Goal: Transaction & Acquisition: Purchase product/service

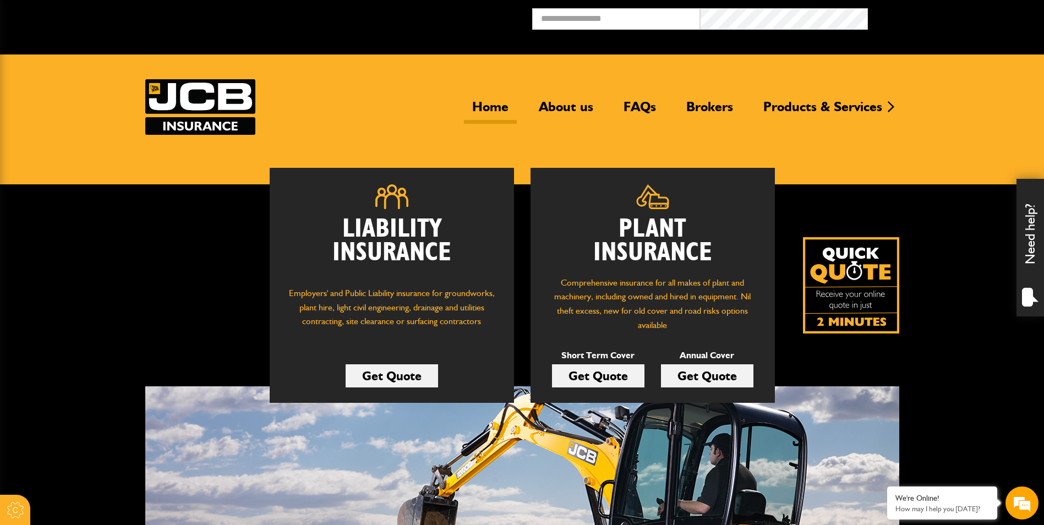
click at [480, 106] on link "Home" at bounding box center [490, 110] width 53 height 25
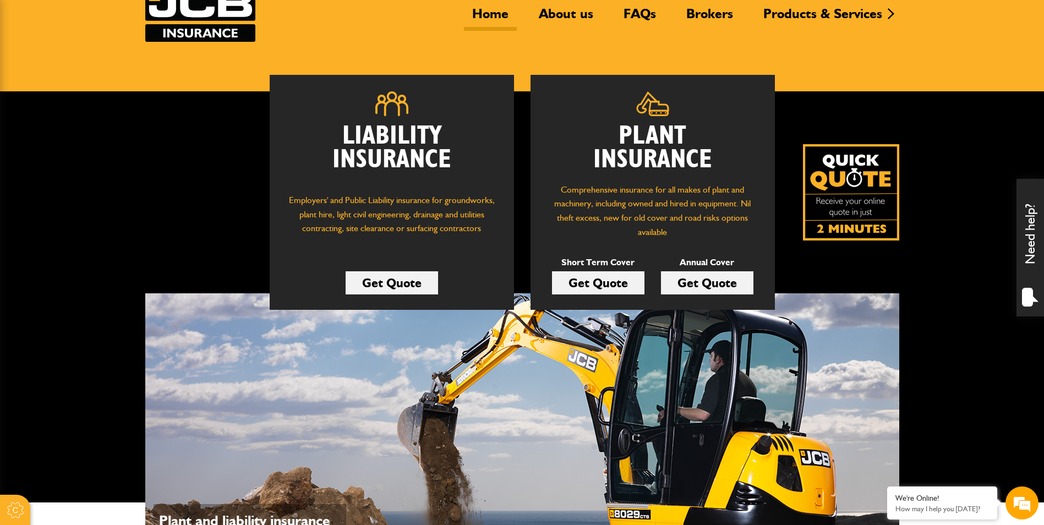
scroll to position [110, 0]
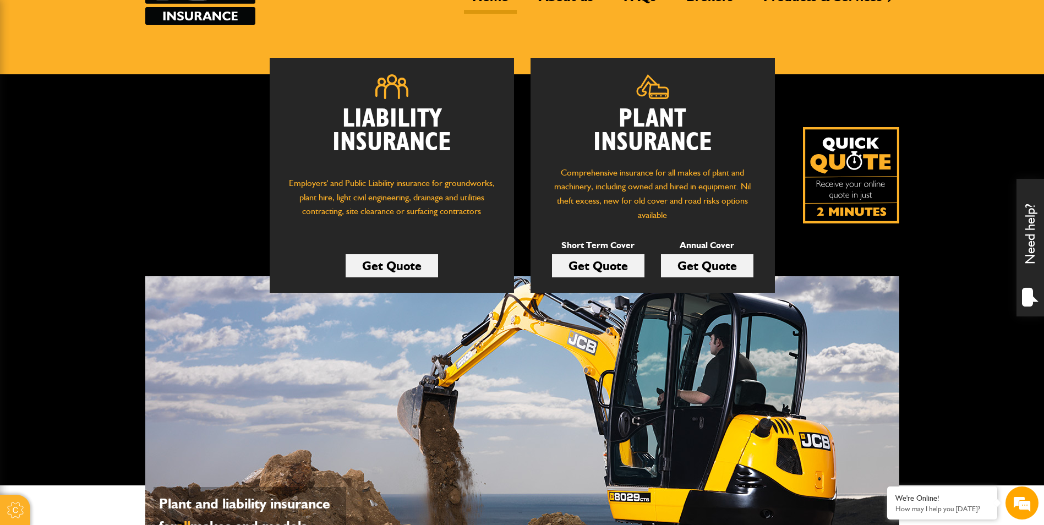
click at [574, 265] on link "Get Quote" at bounding box center [598, 265] width 92 height 23
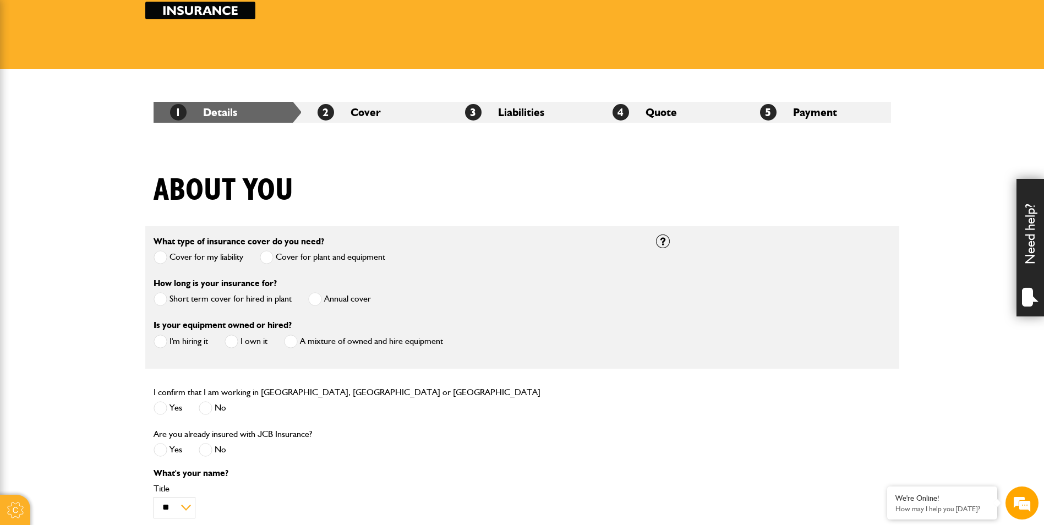
scroll to position [165, 0]
